Goal: Information Seeking & Learning: Learn about a topic

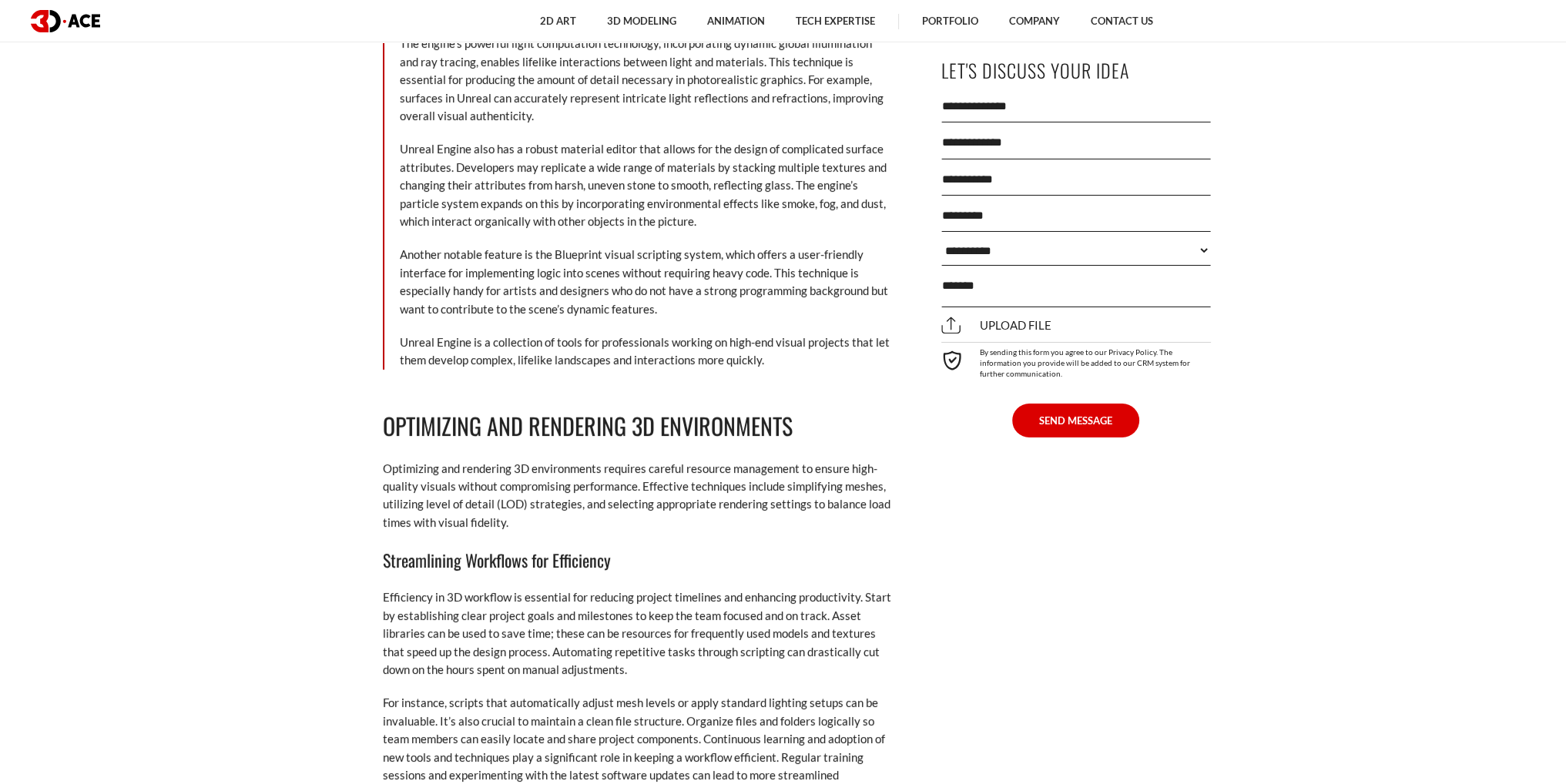
scroll to position [7161, 0]
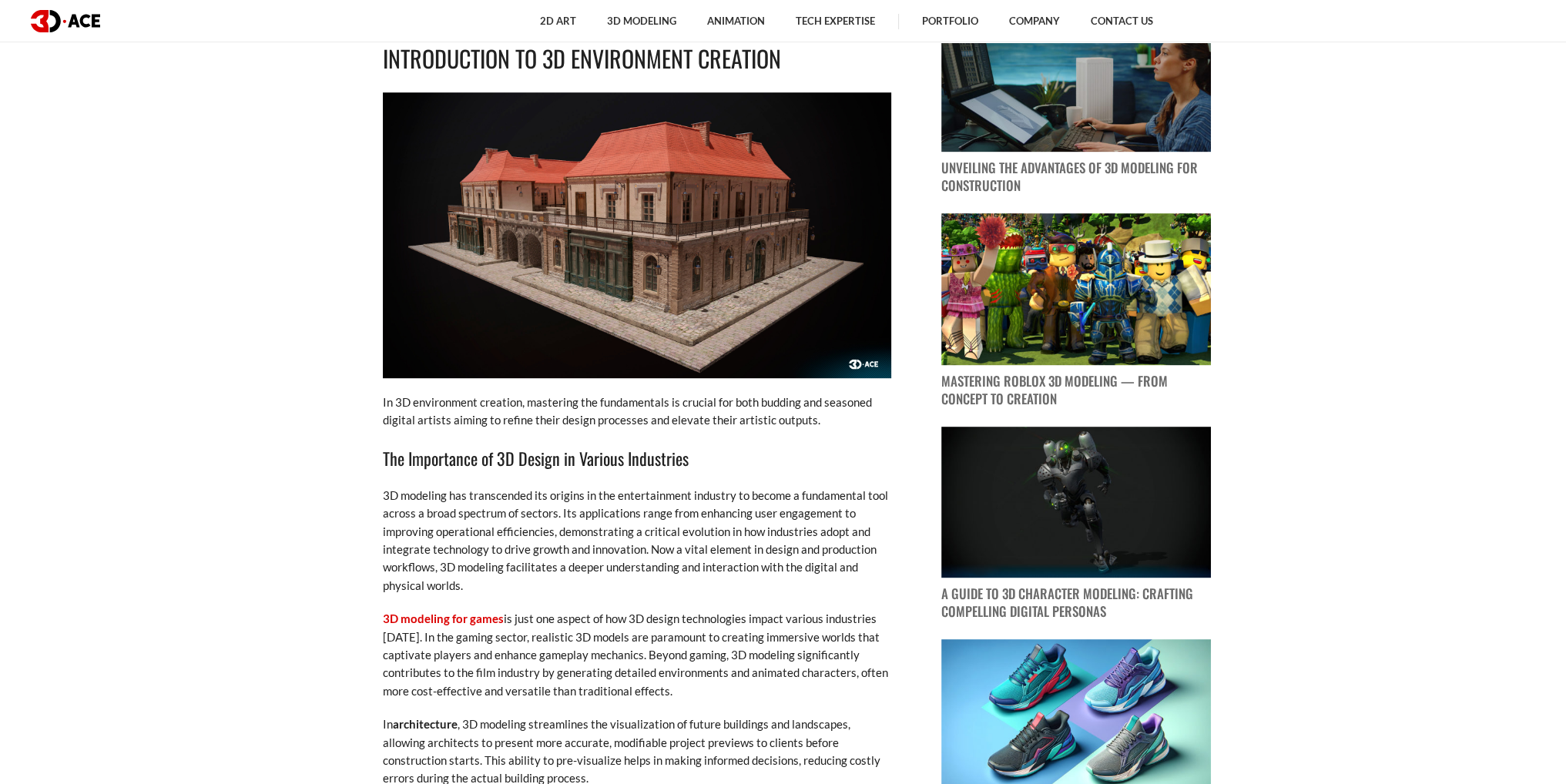
scroll to position [1386, 0]
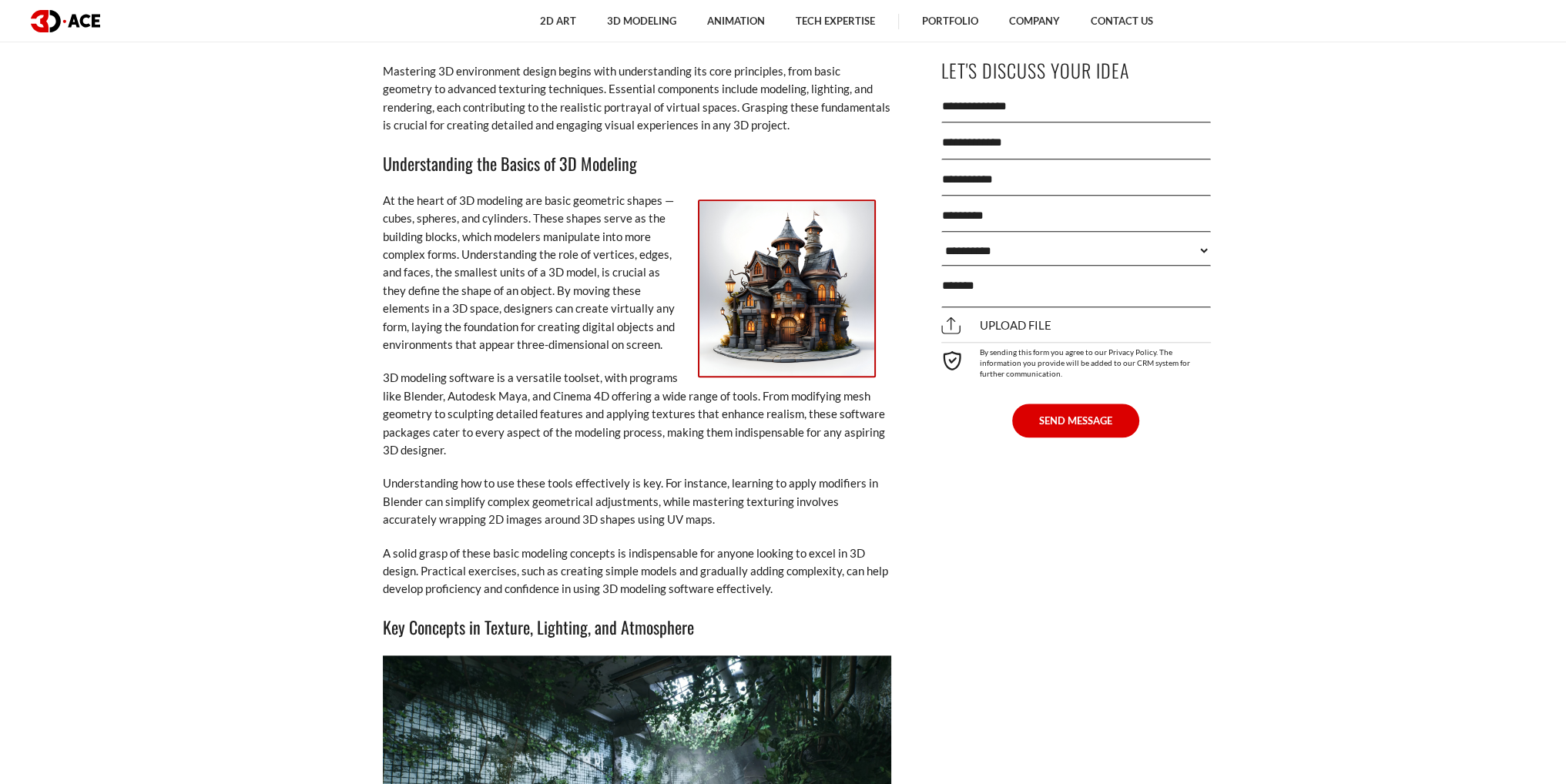
scroll to position [2271, 0]
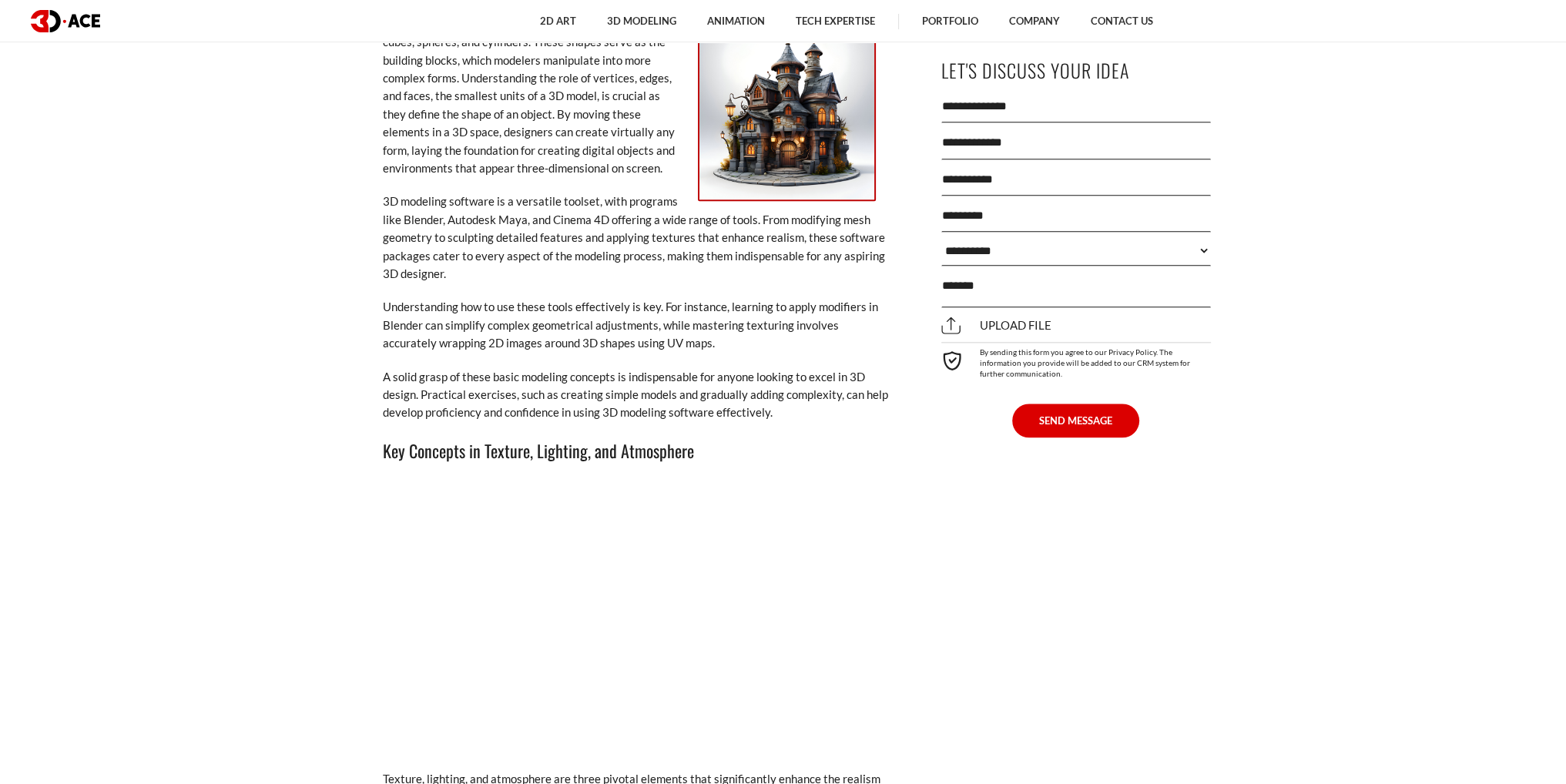
scroll to position [2695, 0]
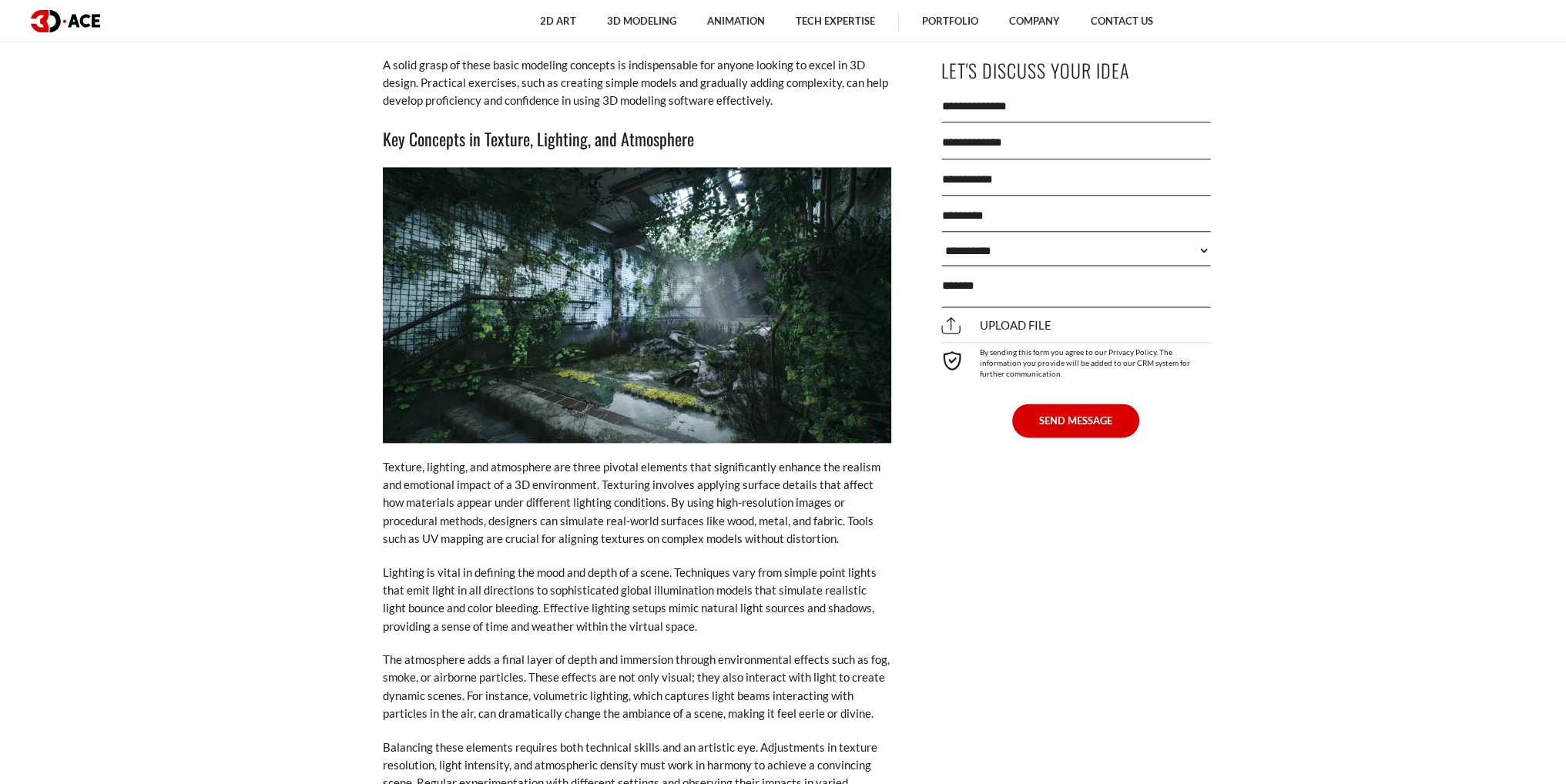
click at [601, 459] on p "Texture, lighting, and atmosphere are three pivotal elements that significantly…" at bounding box center [637, 504] width 508 height 90
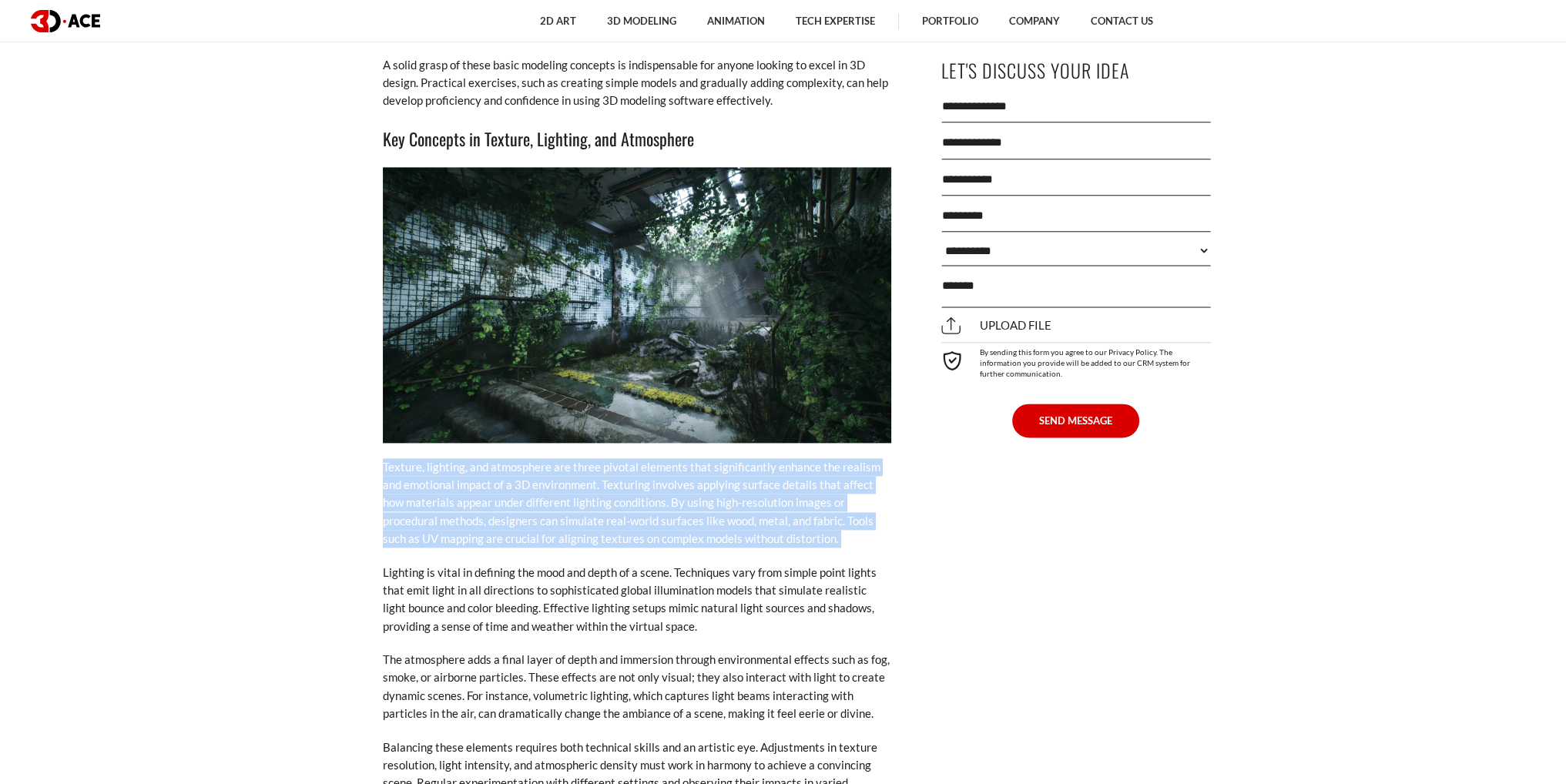
click at [601, 459] on p "Texture, lighting, and atmosphere are three pivotal elements that significantly…" at bounding box center [637, 504] width 508 height 90
click at [678, 481] on p "Texture, lighting, and atmosphere are three pivotal elements that significantly…" at bounding box center [637, 504] width 508 height 90
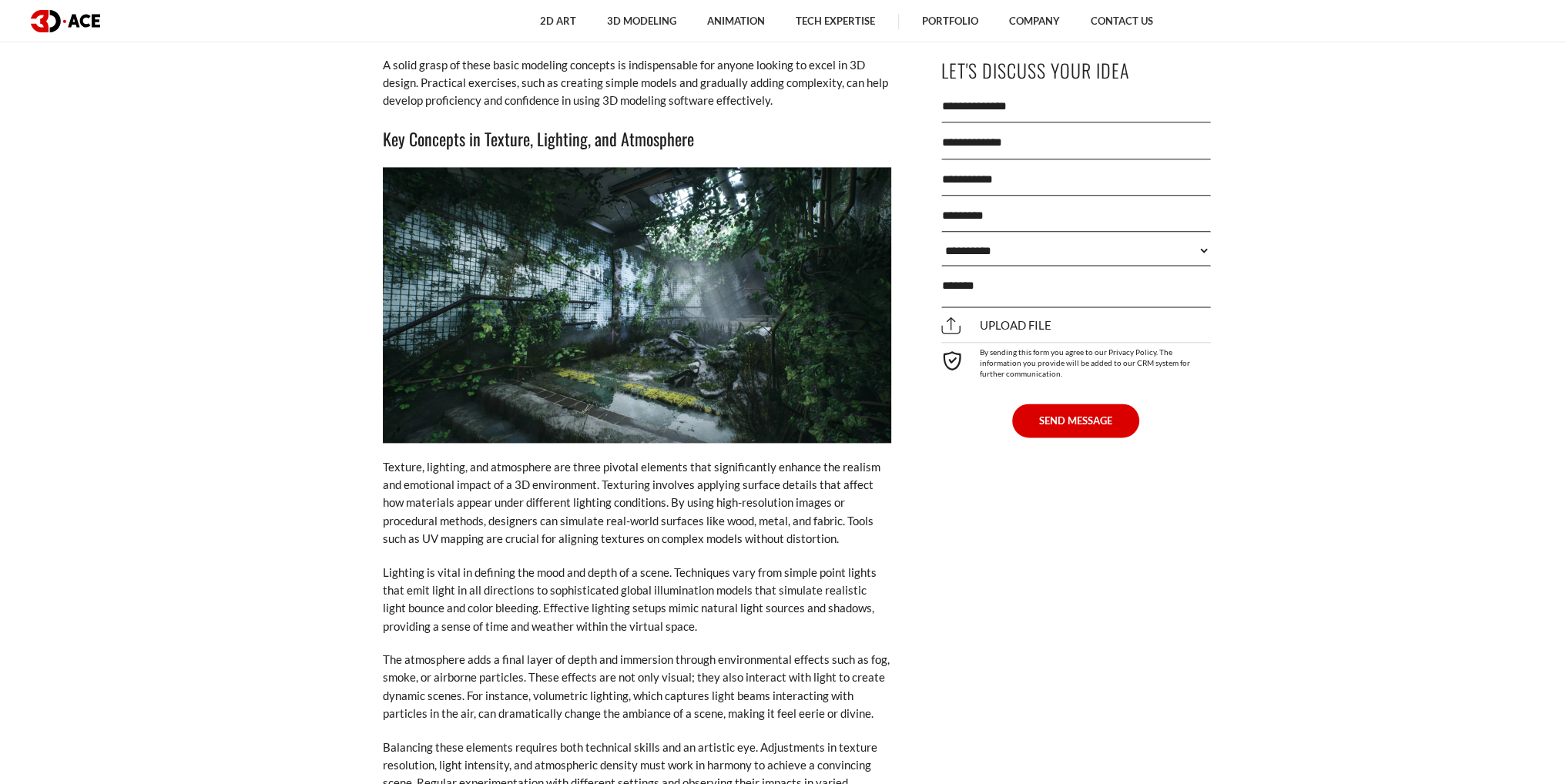
click at [520, 472] on p "Texture, lighting, and atmosphere are three pivotal elements that significantly…" at bounding box center [637, 504] width 508 height 90
click at [583, 471] on p "Texture, lighting, and atmosphere are three pivotal elements that significantly…" at bounding box center [637, 504] width 508 height 90
